Goal: Task Accomplishment & Management: Manage account settings

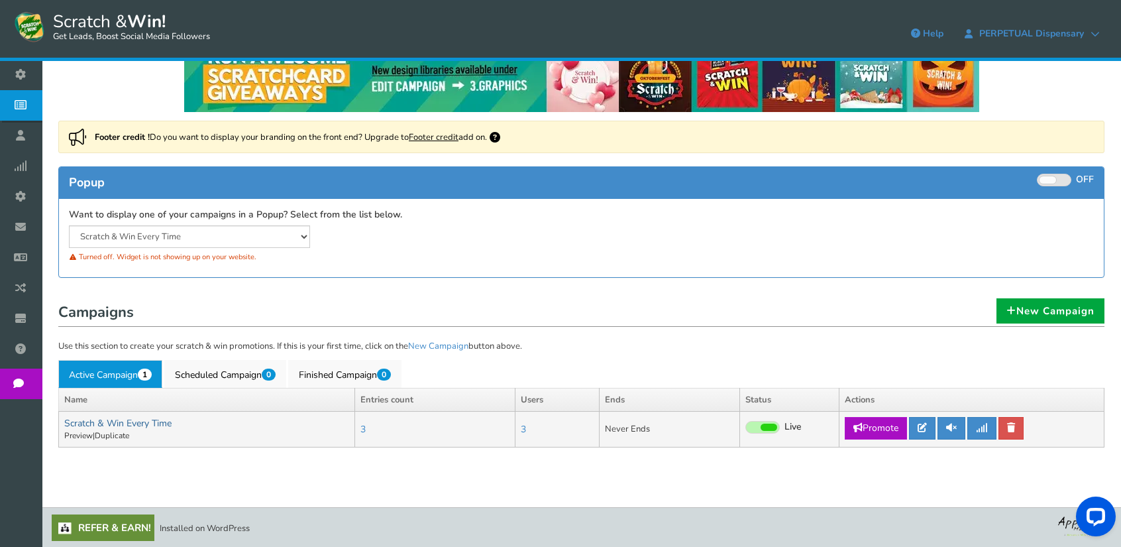
click at [147, 421] on link "Scratch & Win Every Time" at bounding box center [117, 423] width 107 height 13
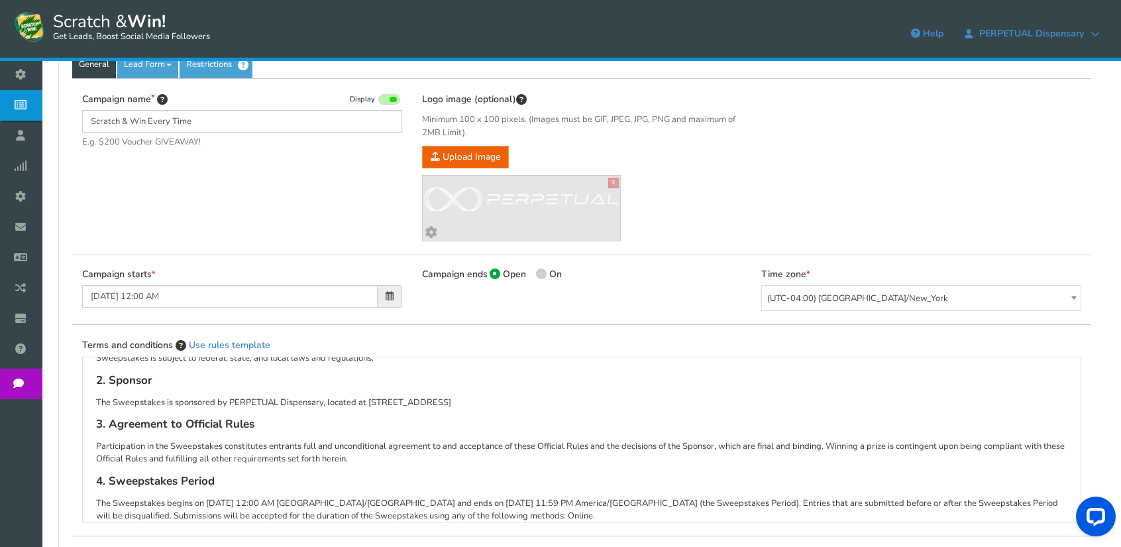
scroll to position [207, 0]
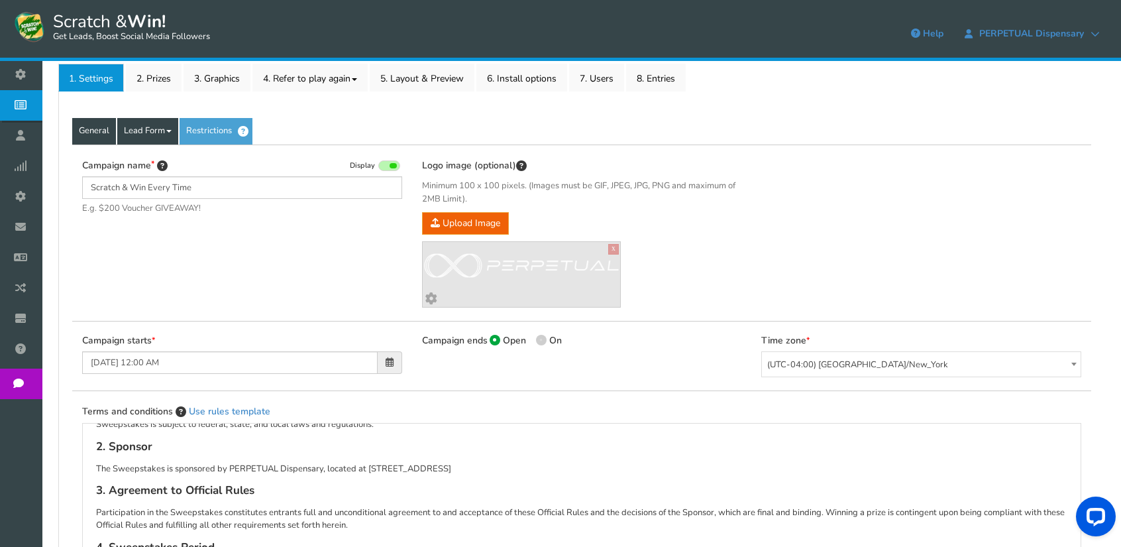
click at [136, 123] on link "Lead Form" at bounding box center [147, 131] width 61 height 27
click at [150, 130] on link "Lead Form" at bounding box center [147, 131] width 61 height 27
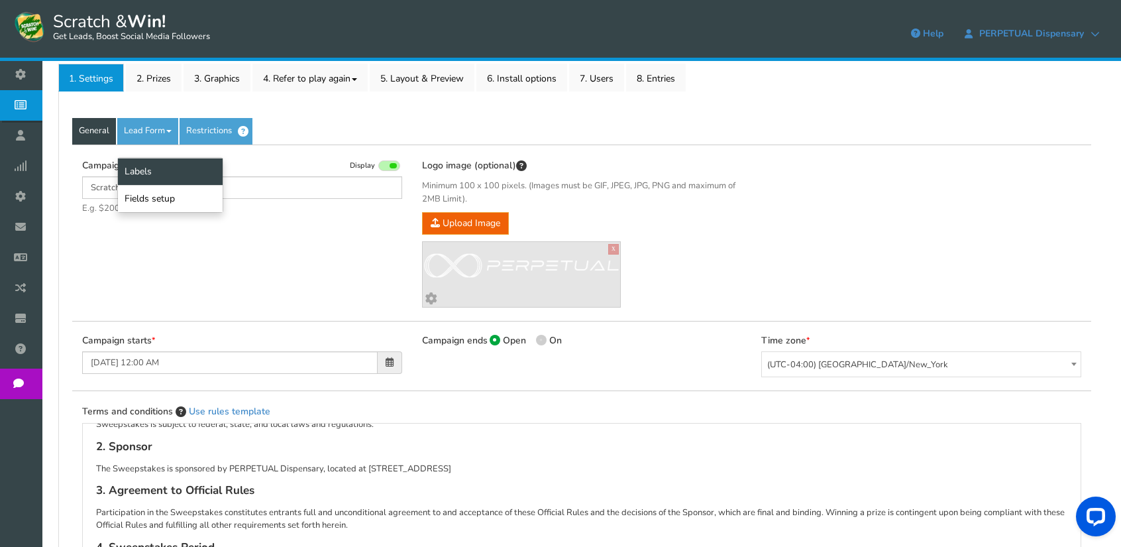
click at [144, 165] on link "Labels" at bounding box center [170, 171] width 105 height 27
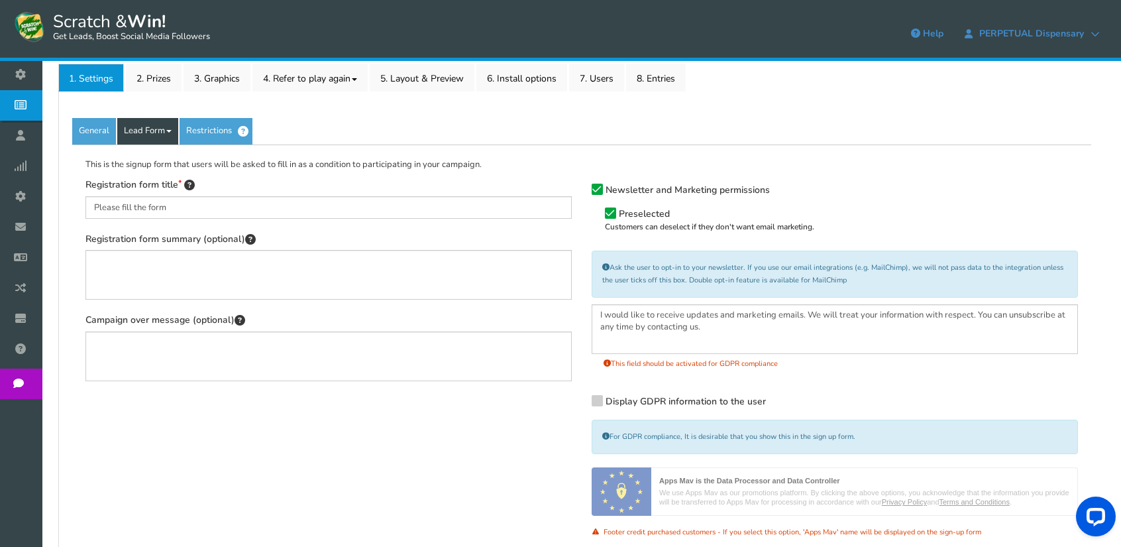
click at [164, 133] on link "Lead Form" at bounding box center [147, 131] width 61 height 27
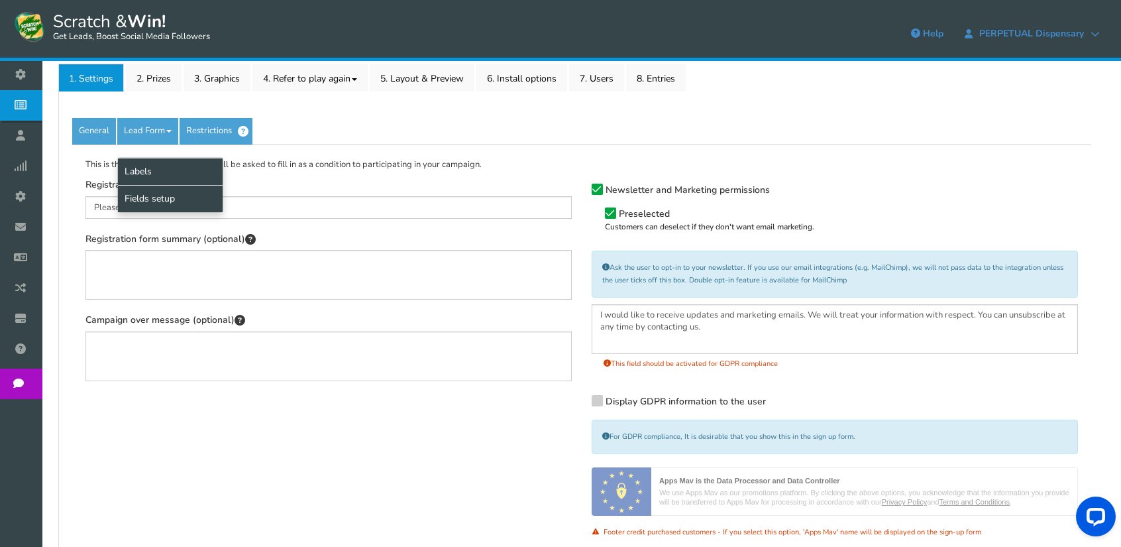
click at [153, 201] on link "Fields setup" at bounding box center [170, 198] width 105 height 27
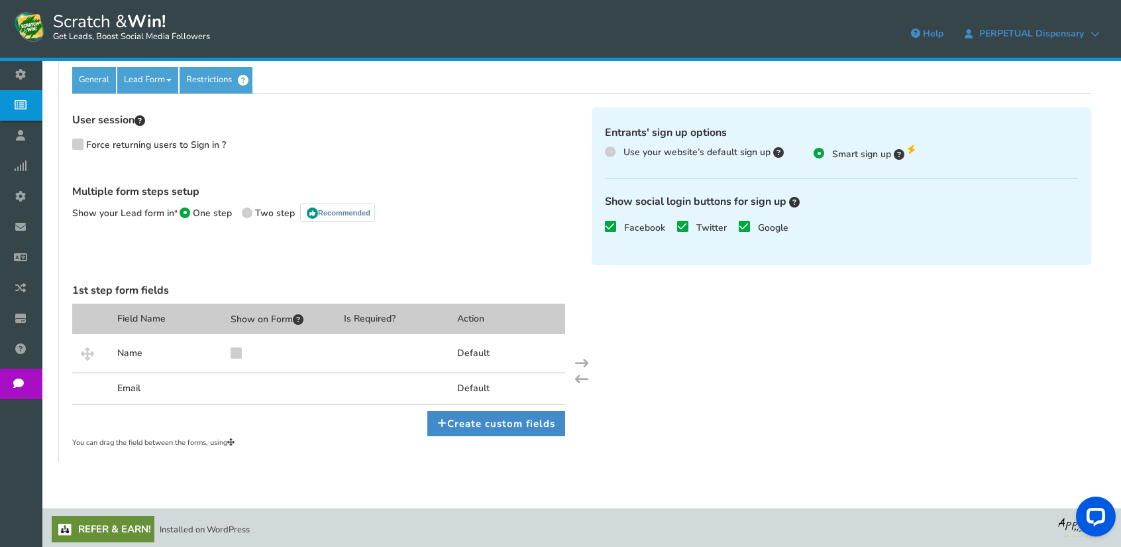
scroll to position [60, 0]
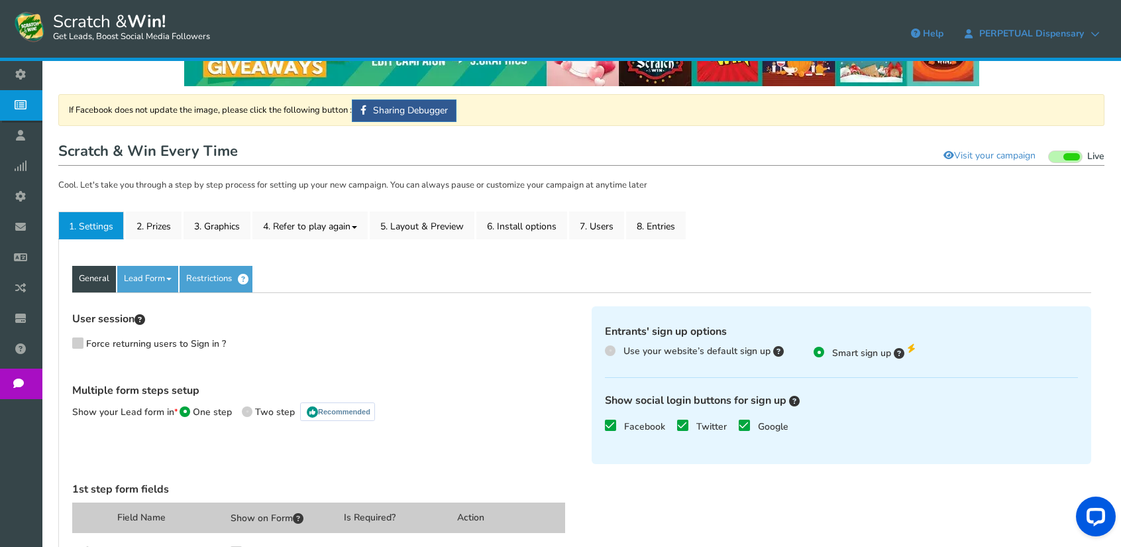
click at [93, 280] on link "General" at bounding box center [94, 279] width 44 height 27
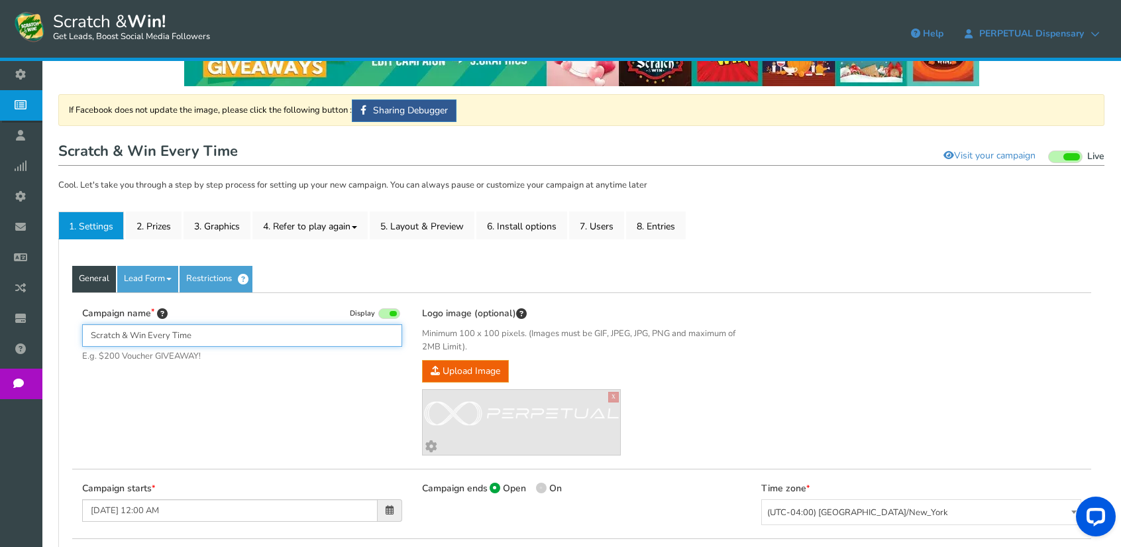
drag, startPoint x: 212, startPoint y: 335, endPoint x: 91, endPoint y: 335, distance: 120.6
click at [91, 335] on input "Scratch & Win Every Time" at bounding box center [242, 335] width 320 height 23
click at [266, 335] on input "Scratch & Win Every Time" at bounding box center [242, 335] width 320 height 23
click at [266, 337] on input "Scratch & Win Every Time" at bounding box center [242, 335] width 320 height 23
drag, startPoint x: 207, startPoint y: 333, endPoint x: 75, endPoint y: 329, distance: 131.9
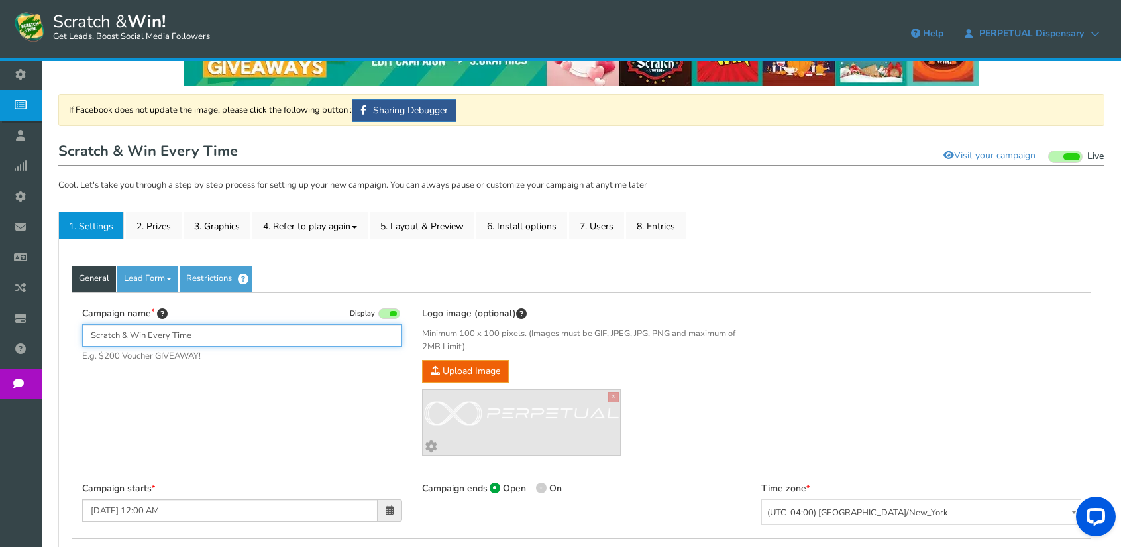
click at [75, 329] on div "Campaign name Display Scratch & Win Every Time E.g. $200 Voucher GIVEAWAY! Hide…" at bounding box center [242, 341] width 340 height 70
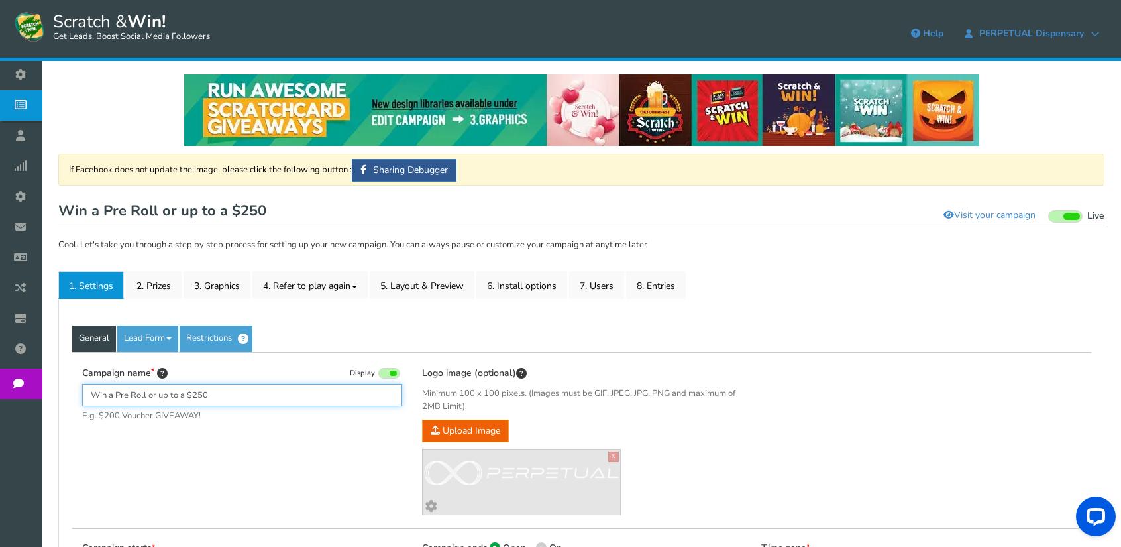
scroll to position [66, 0]
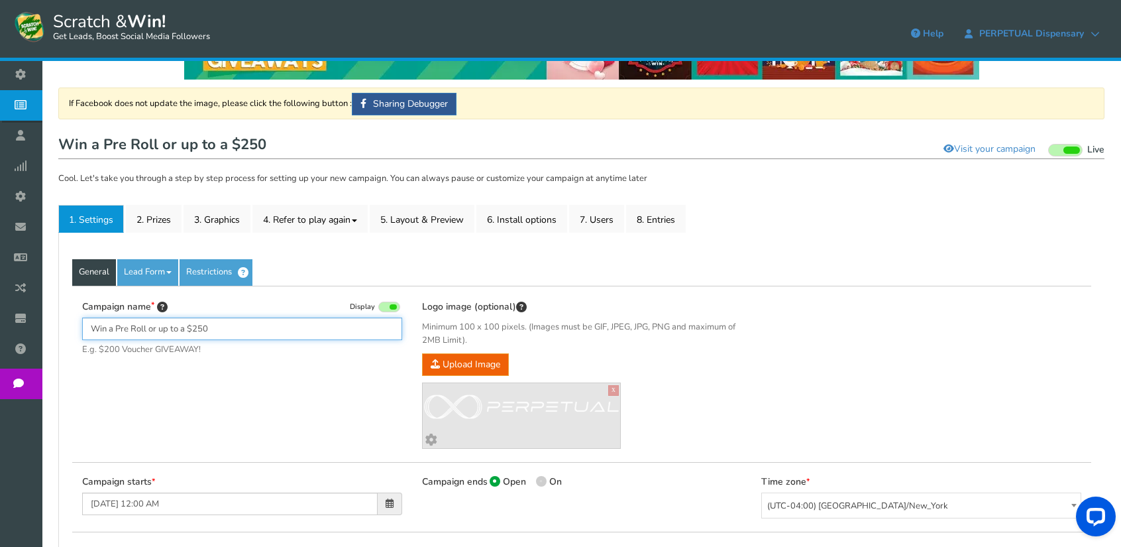
drag, startPoint x: 214, startPoint y: 328, endPoint x: 73, endPoint y: 328, distance: 141.1
click at [73, 328] on div "Campaign name Display Win a Pre Roll or up to a $250 E.g. $200 Voucher GIVEAWAY…" at bounding box center [242, 334] width 340 height 70
paste input "Get a free pre-roll or win up to $500 in store cre"
drag, startPoint x: 105, startPoint y: 329, endPoint x: 50, endPoint y: 329, distance: 54.3
click at [50, 329] on div "NOTE: Scratch and Win plugin is deleted or deactivated. Please check and re-ins…" at bounding box center [581, 470] width 1079 height 951
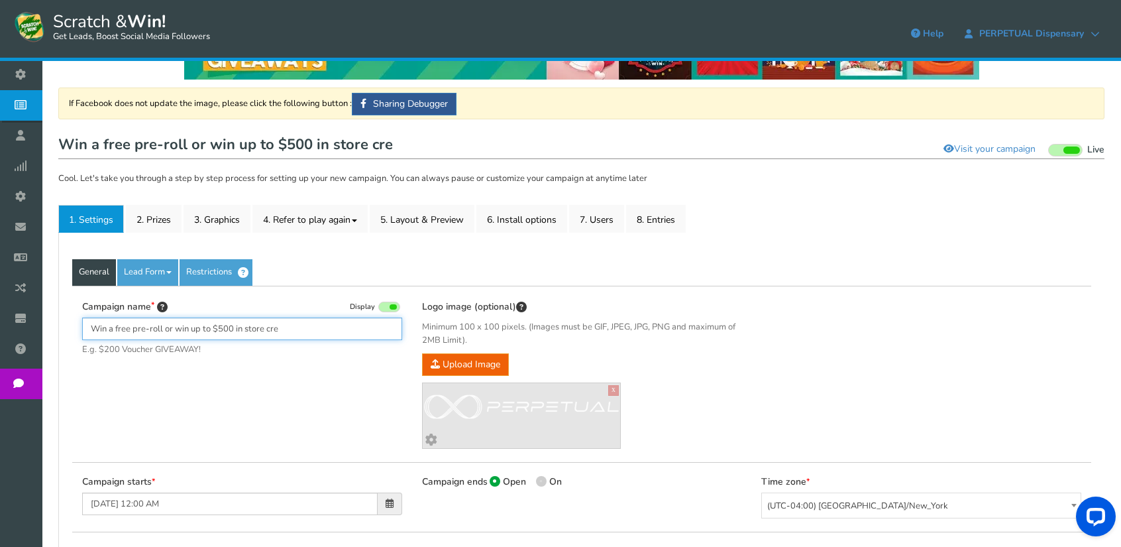
click at [180, 329] on input "Win a free pre-roll or win up to $500 in store cre" at bounding box center [242, 328] width 320 height 23
click at [268, 329] on input "Win a free pre-roll or up to $500 in store cre" at bounding box center [242, 328] width 320 height 23
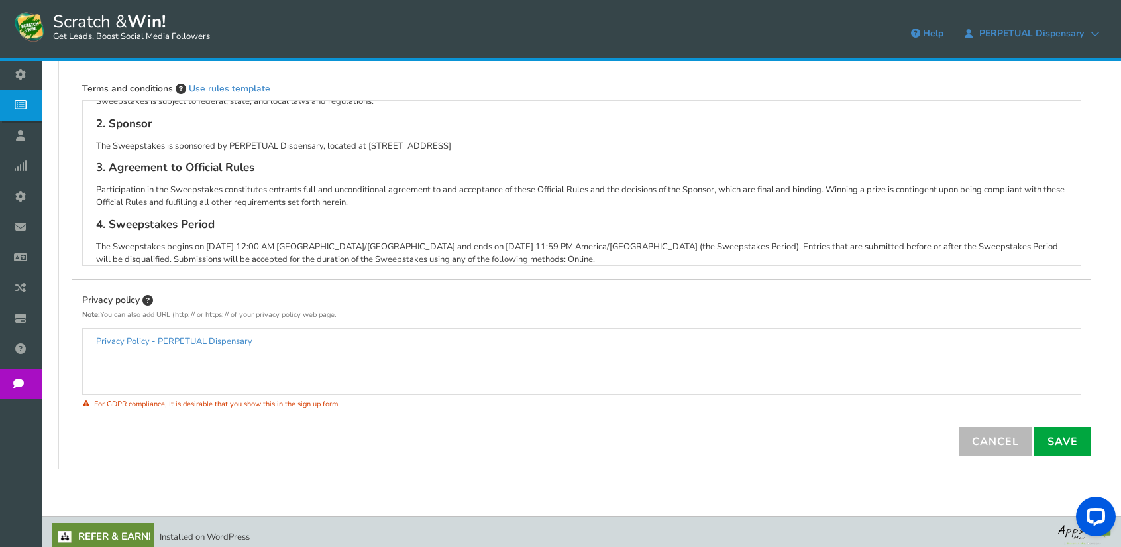
scroll to position [539, 0]
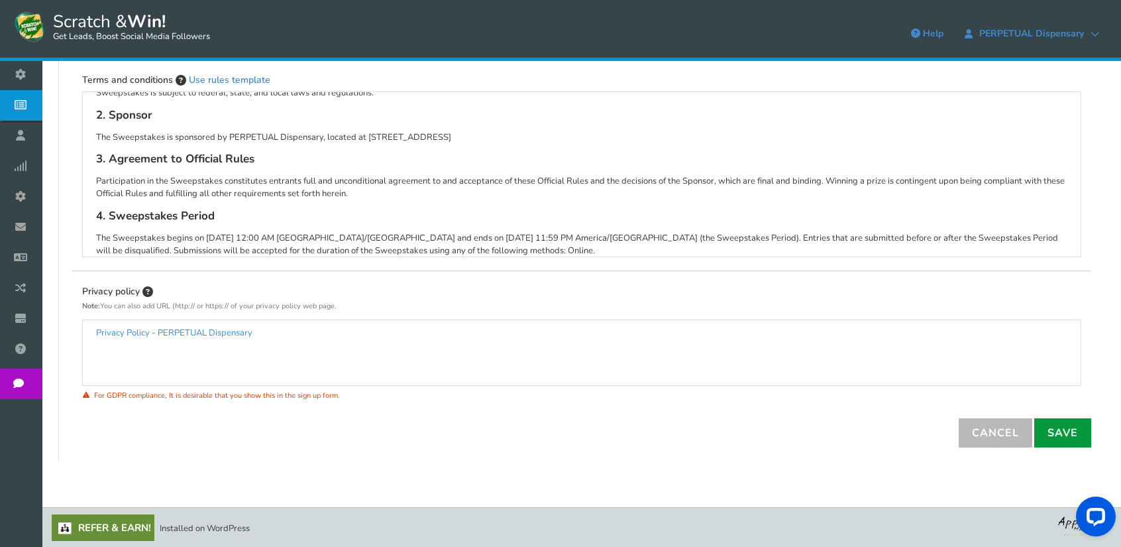
click at [1069, 427] on link "Save" at bounding box center [1062, 432] width 57 height 29
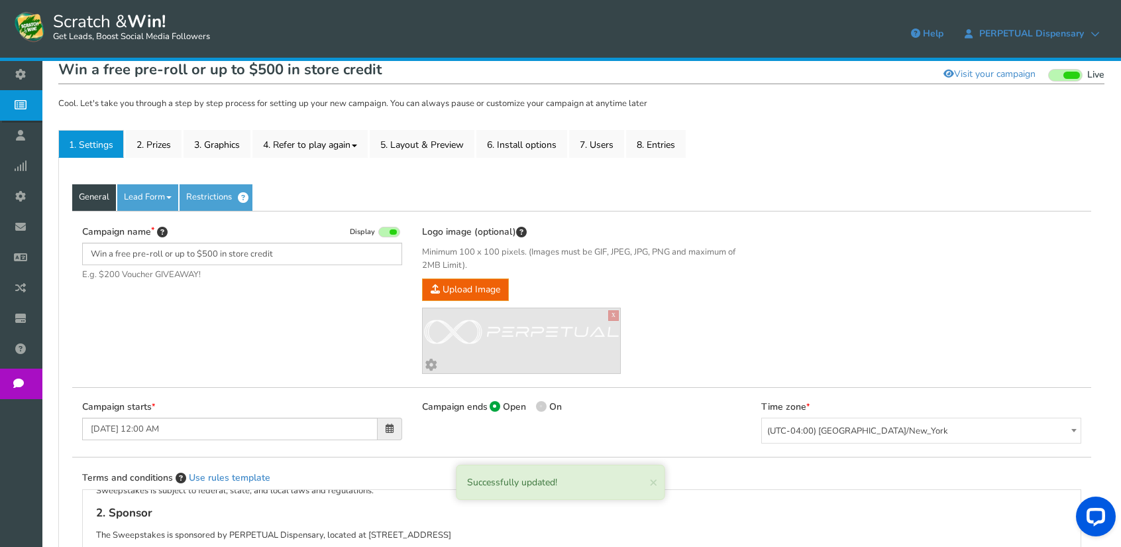
scroll to position [75, 0]
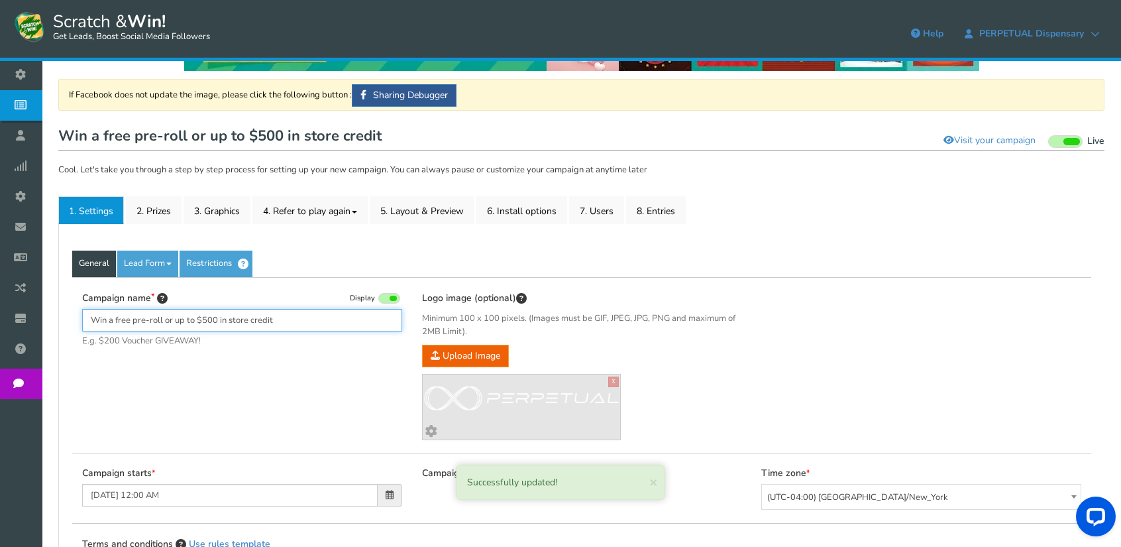
click at [292, 315] on input "Win a free pre-roll or up to $500 in store credit" at bounding box center [242, 320] width 320 height 23
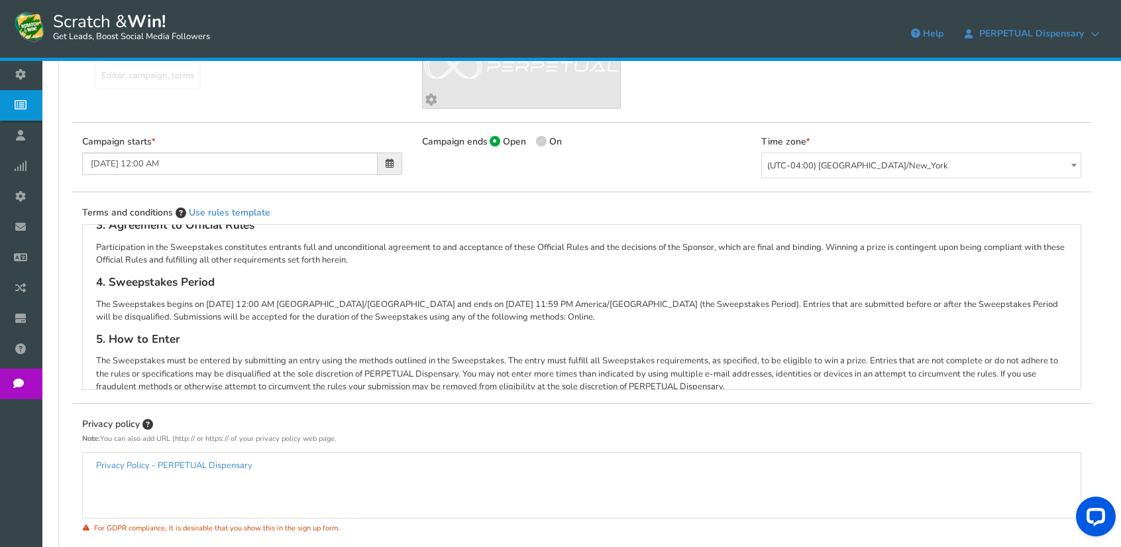
scroll to position [539, 0]
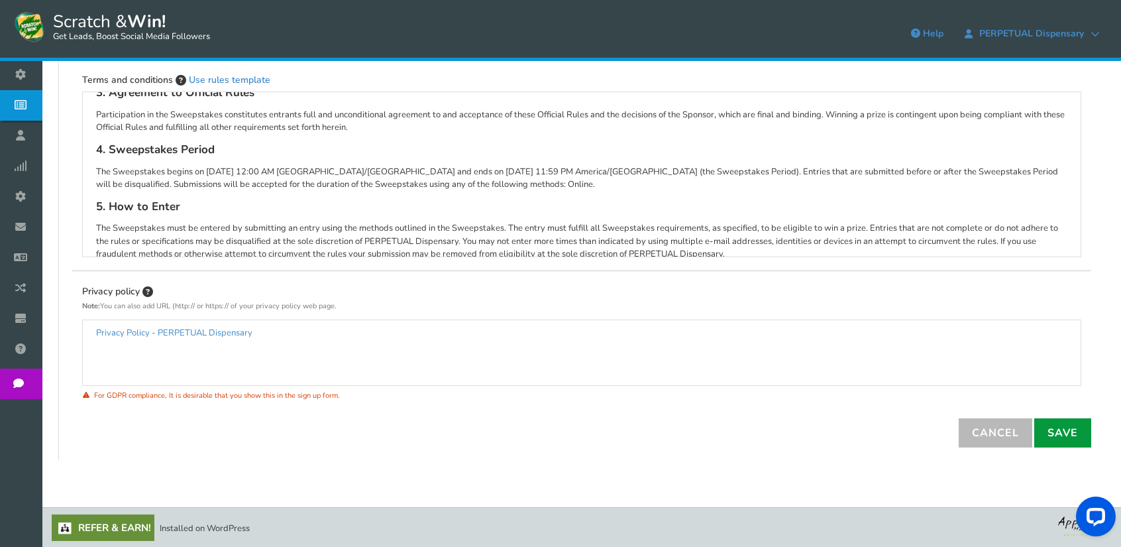
type input "Win a free pre-roll or up to $500 in store credit!"
click at [1047, 431] on link "Save" at bounding box center [1062, 432] width 57 height 29
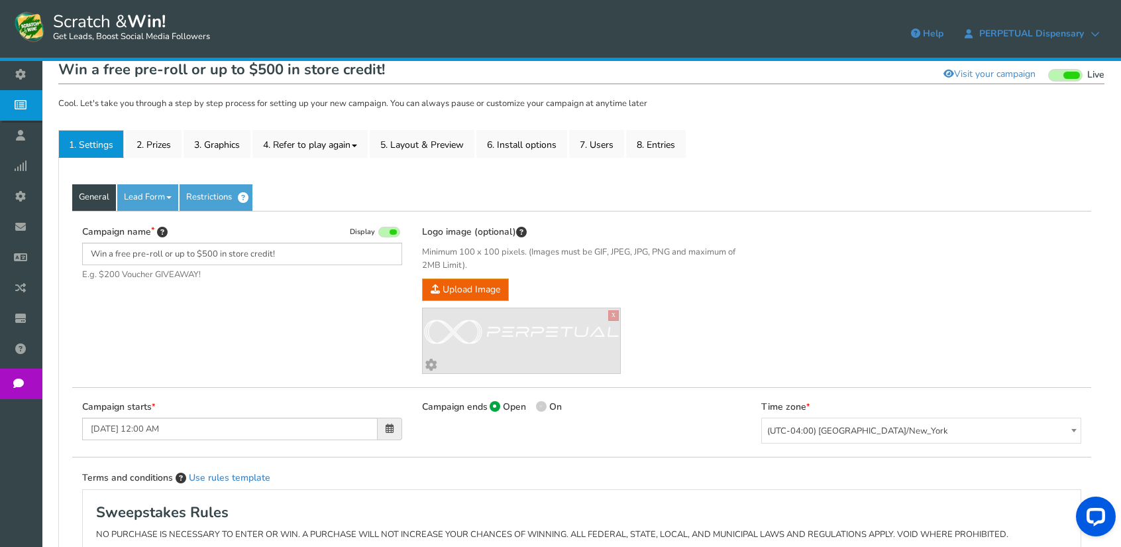
scroll to position [75, 0]
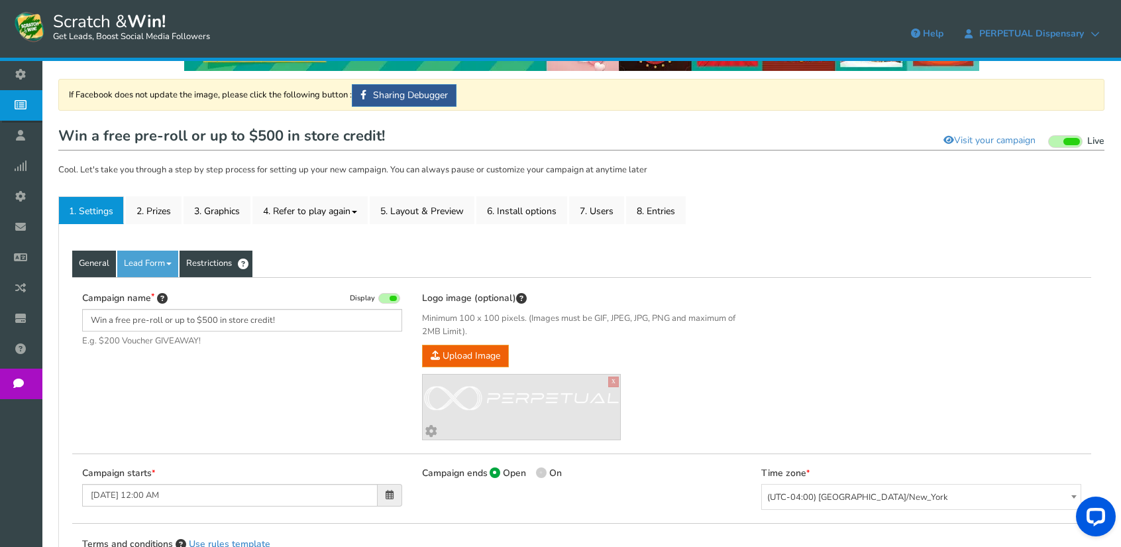
click at [211, 262] on link "Restrictions" at bounding box center [216, 263] width 73 height 27
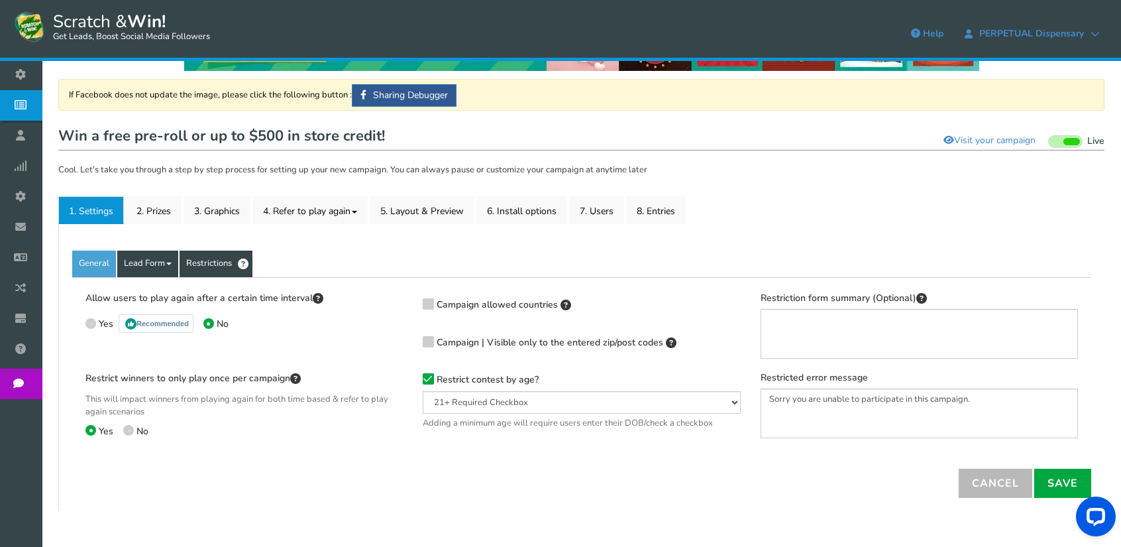
click at [156, 262] on link "Lead Form" at bounding box center [147, 263] width 61 height 27
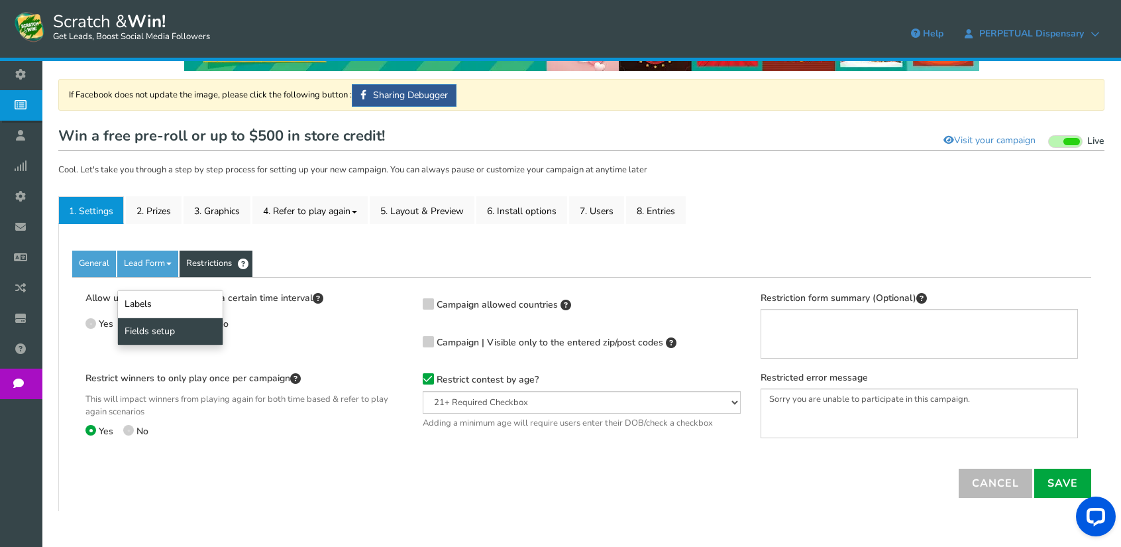
click at [158, 335] on link "Fields setup" at bounding box center [170, 330] width 105 height 27
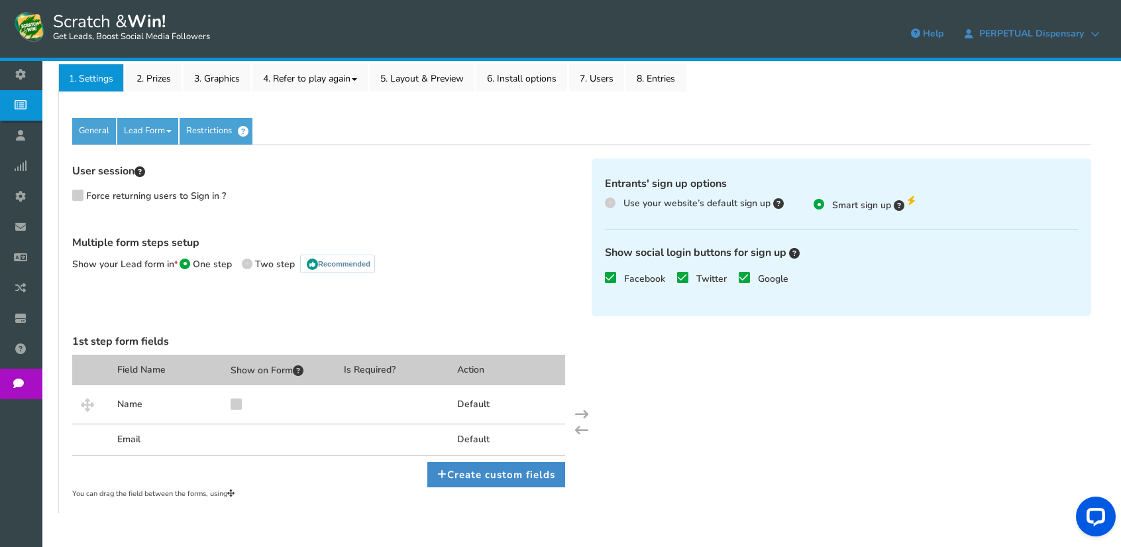
scroll to position [258, 0]
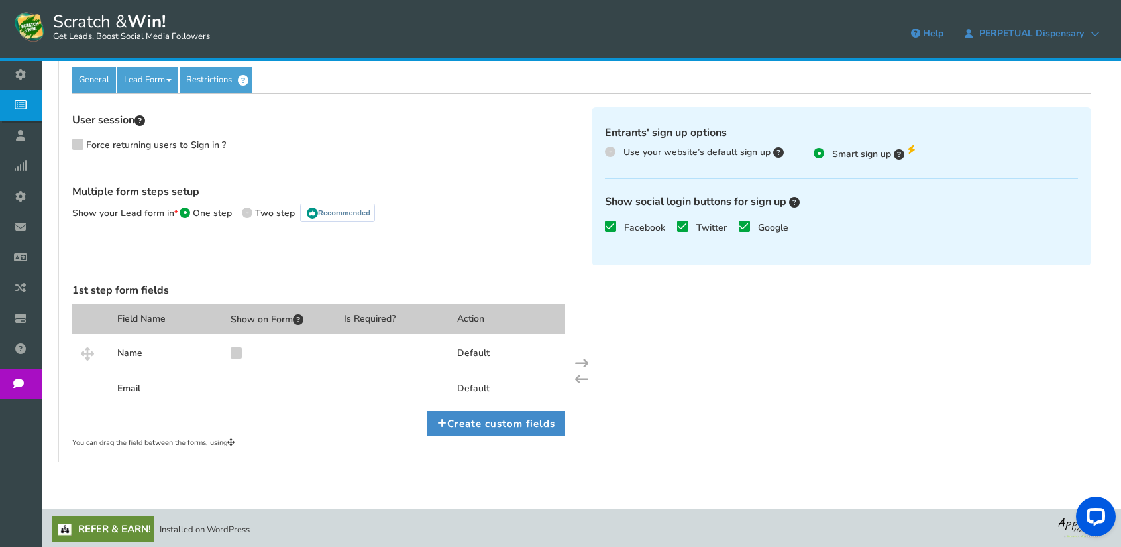
click at [161, 384] on div "Email" at bounding box center [168, 387] width 113 height 31
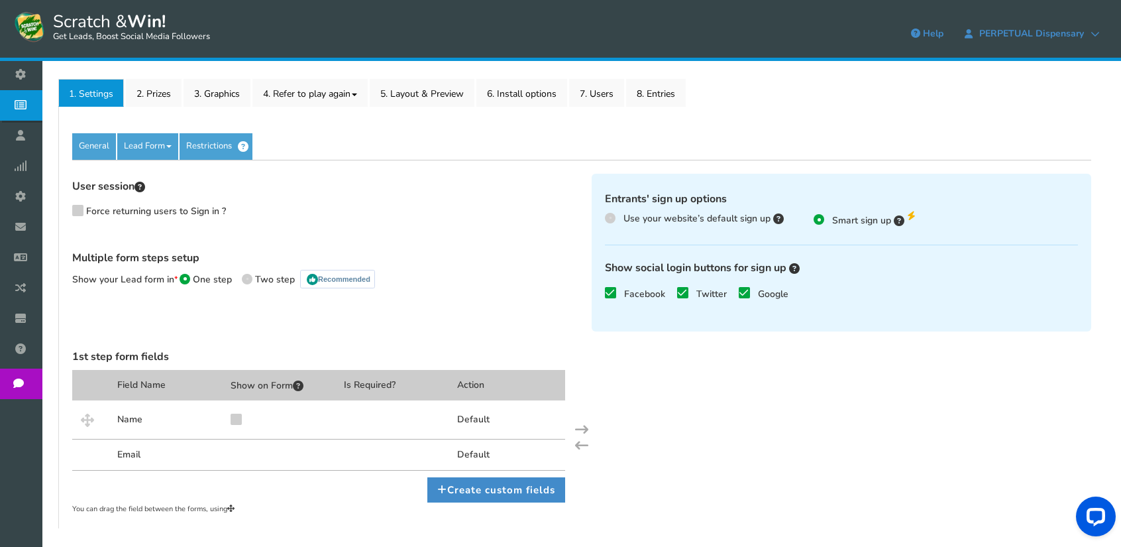
scroll to position [126, 0]
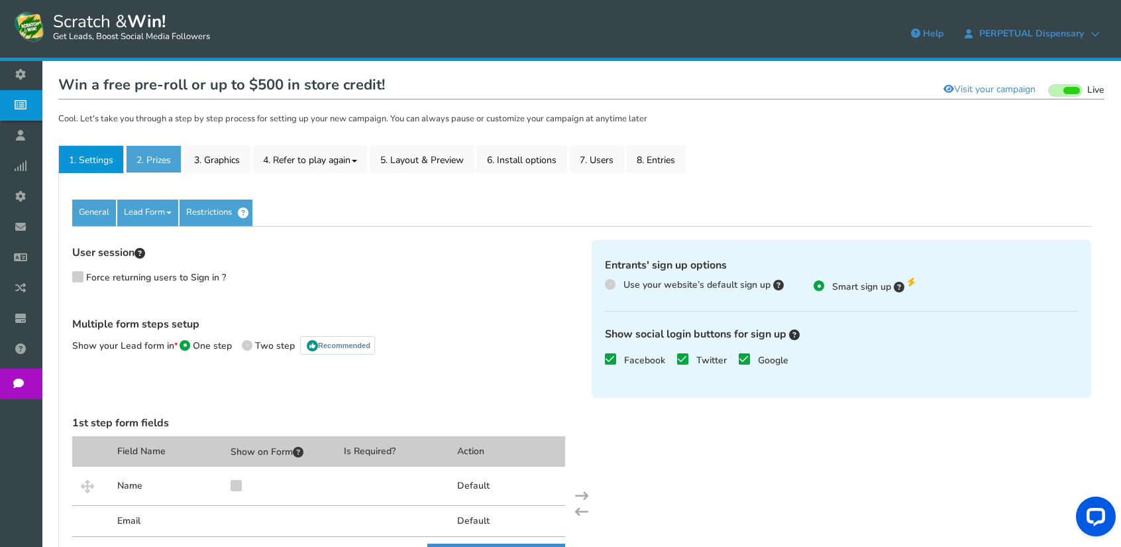
click at [159, 157] on link "2. Prizes" at bounding box center [154, 159] width 56 height 28
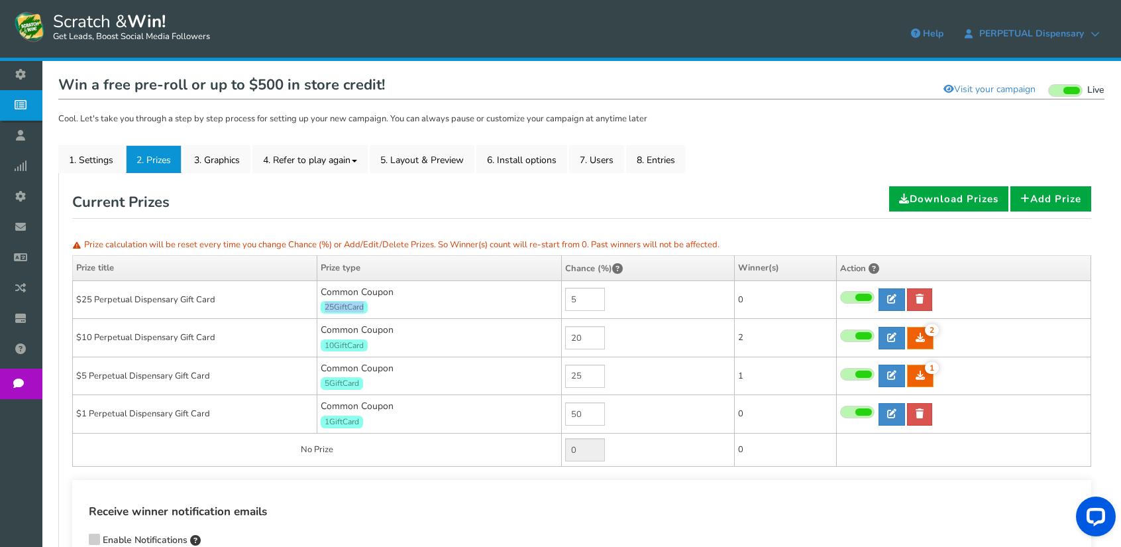
drag, startPoint x: 362, startPoint y: 305, endPoint x: 321, endPoint y: 305, distance: 41.1
click at [321, 305] on span "25GiftCard" at bounding box center [344, 307] width 47 height 13
drag, startPoint x: 362, startPoint y: 343, endPoint x: 326, endPoint y: 345, distance: 36.5
click at [326, 345] on span "10GiftCard" at bounding box center [344, 345] width 47 height 13
click at [922, 298] on icon at bounding box center [920, 298] width 8 height 9
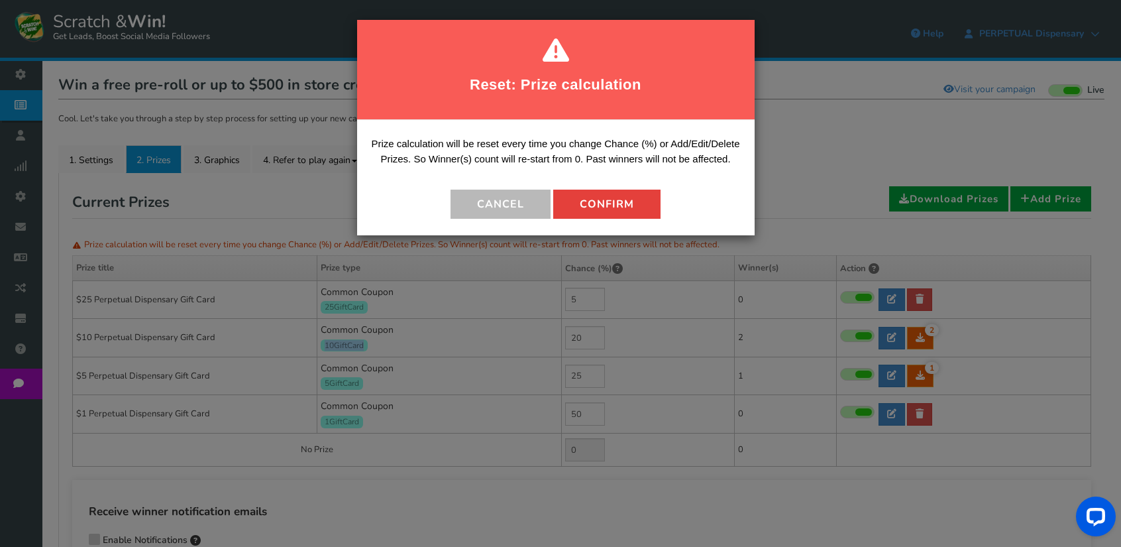
click at [621, 204] on button "Confirm" at bounding box center [606, 204] width 107 height 29
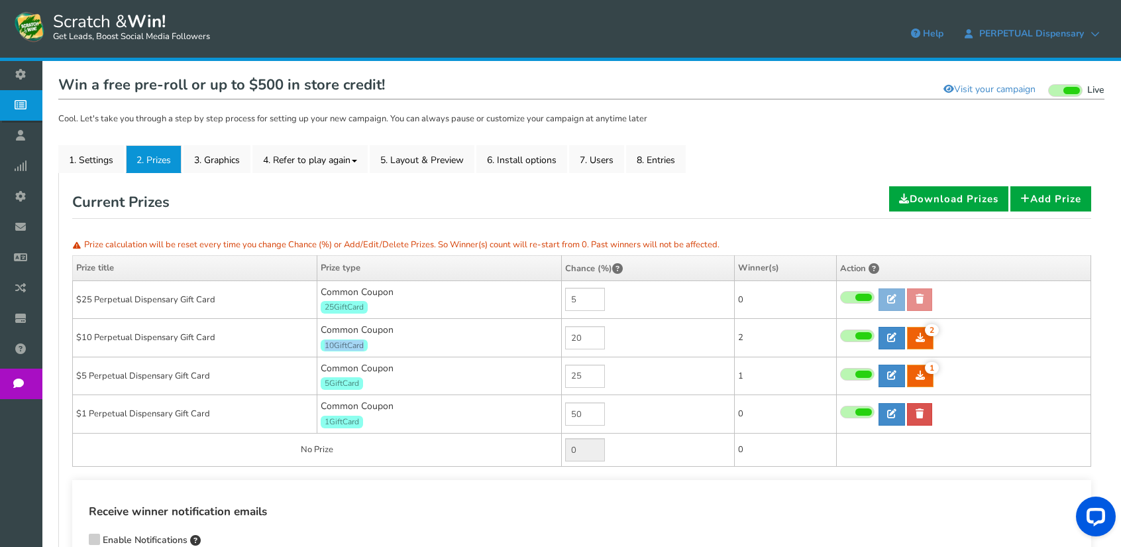
type input "5"
